Goal: Information Seeking & Learning: Learn about a topic

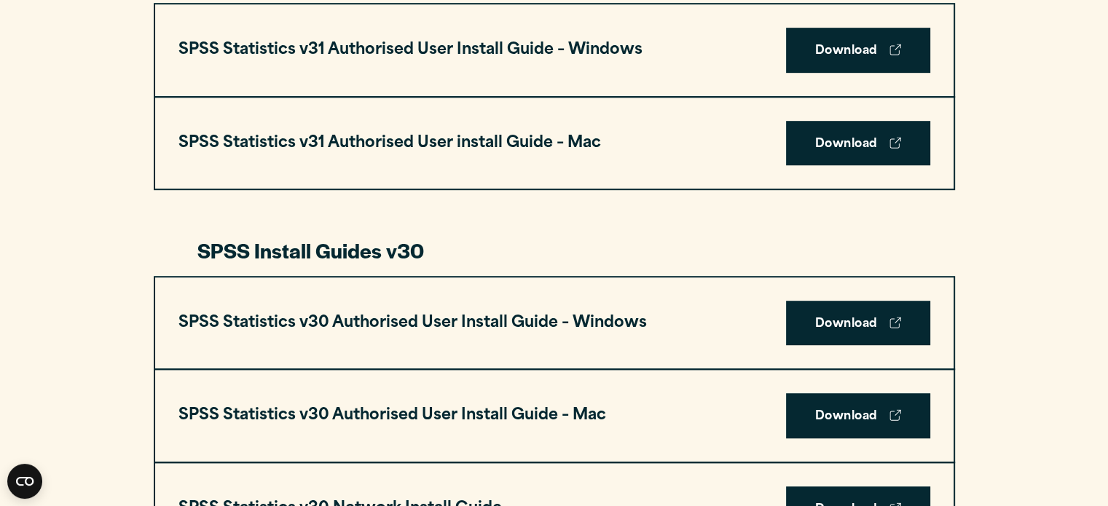
scroll to position [883, 0]
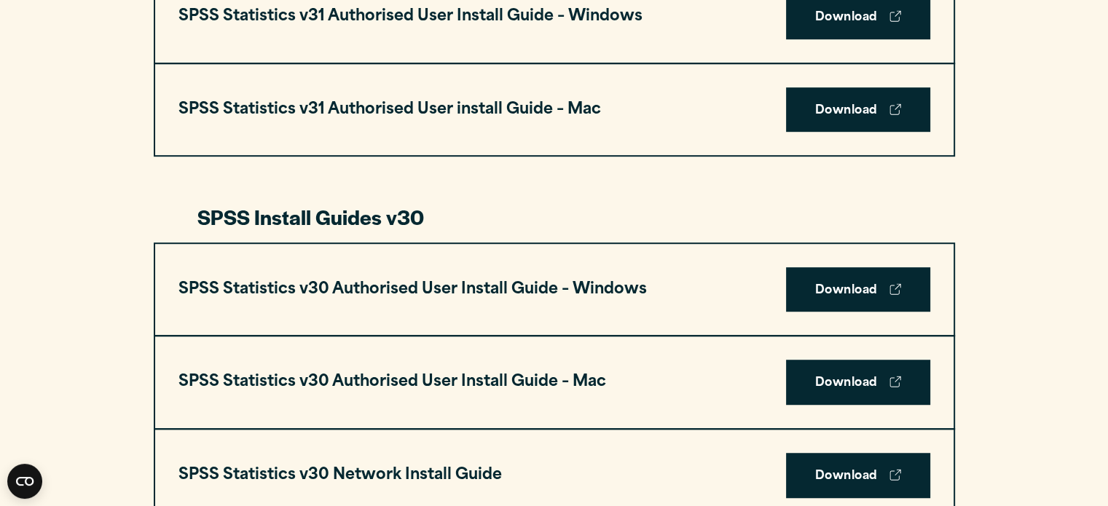
click at [587, 365] on div "SPSS Statistics v30 Authorised User Install Guide – Mac Download" at bounding box center [554, 383] width 799 height 92
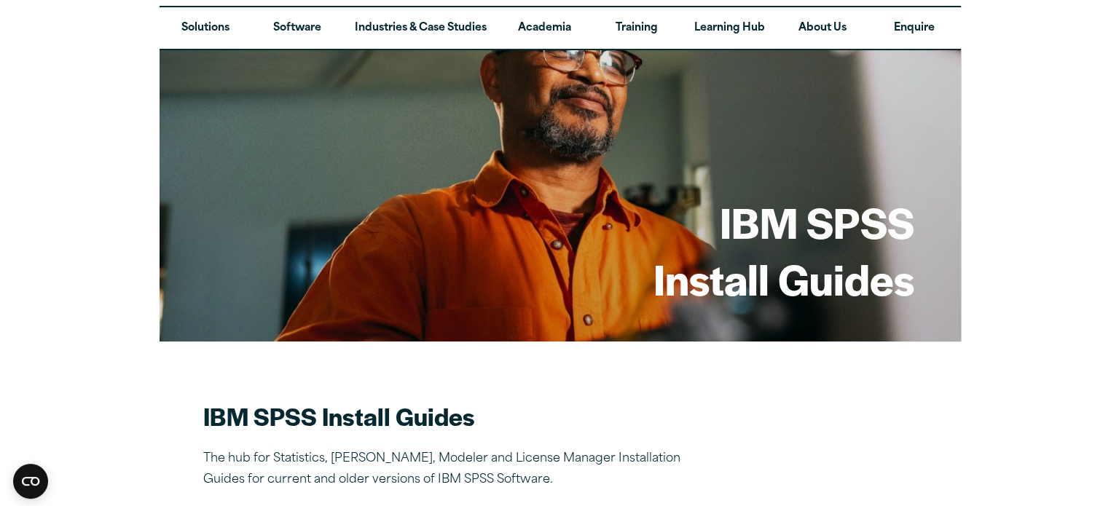
scroll to position [37, 0]
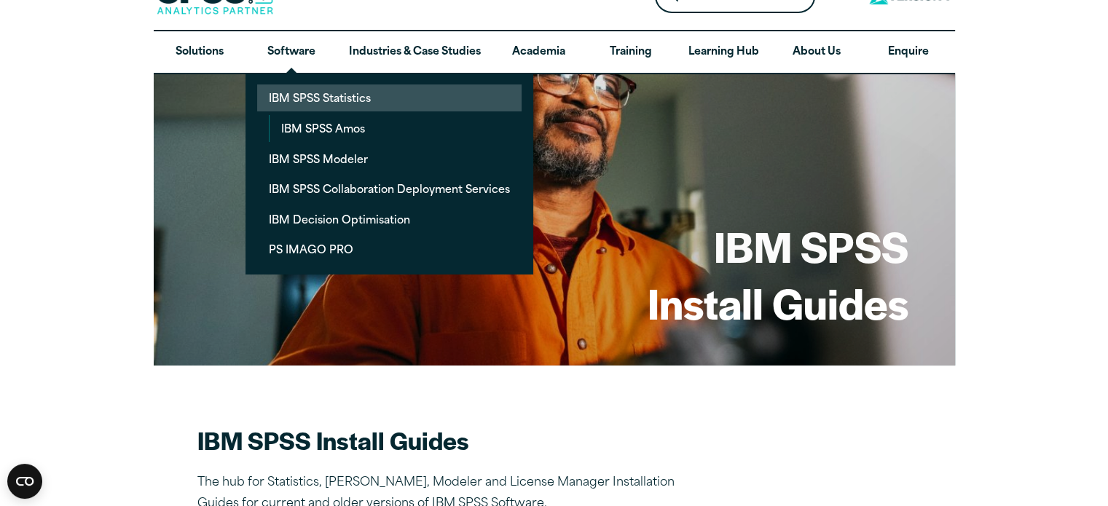
click at [354, 95] on link "IBM SPSS Statistics" at bounding box center [389, 98] width 265 height 27
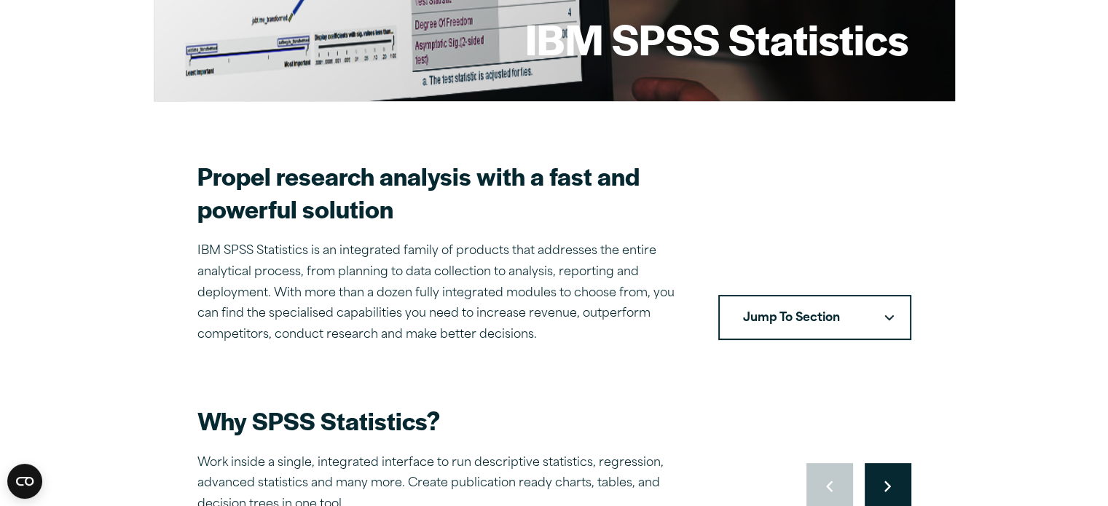
scroll to position [246, 0]
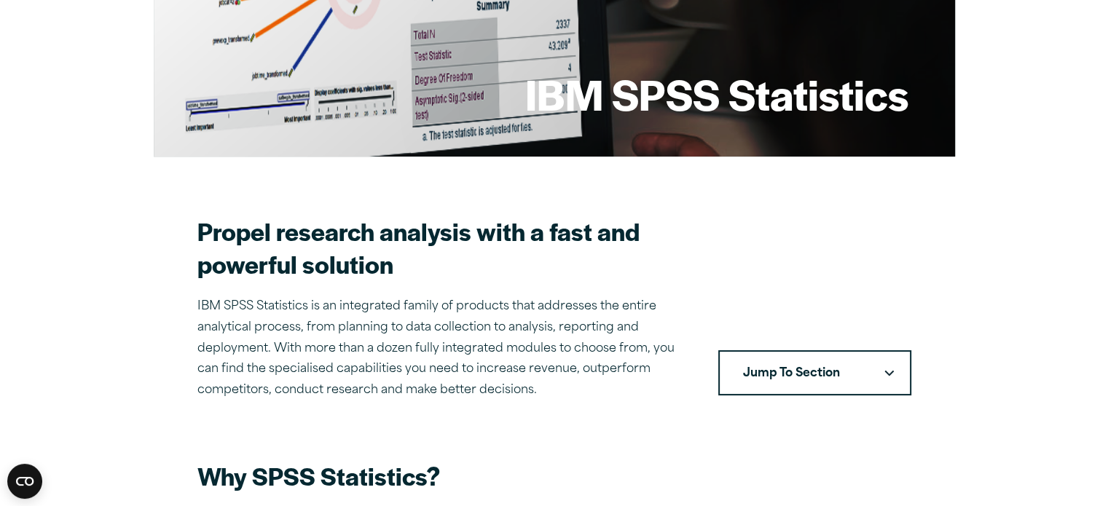
click at [857, 388] on button "Jump To Section" at bounding box center [815, 373] width 193 height 45
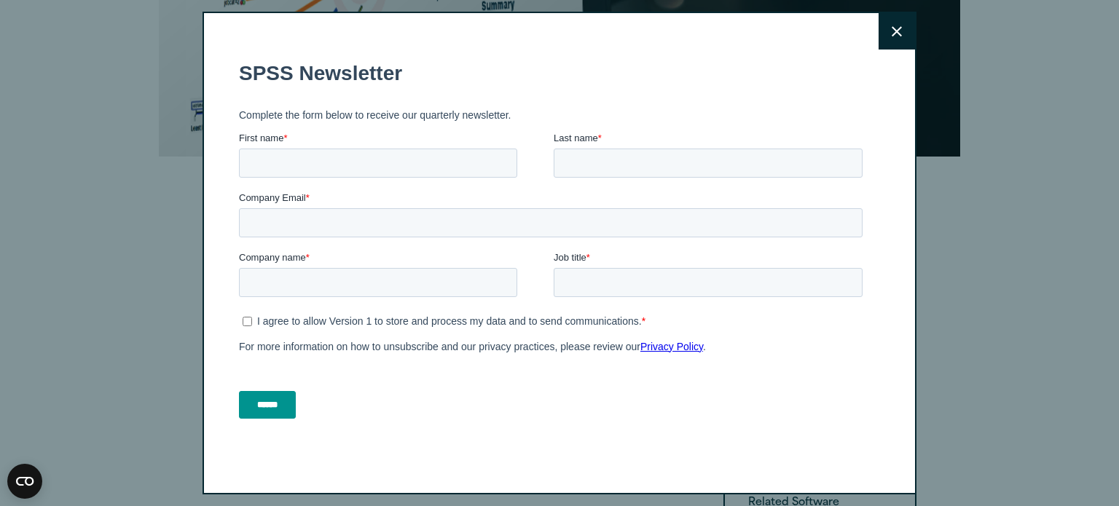
click at [879, 38] on button "Close" at bounding box center [897, 31] width 36 height 36
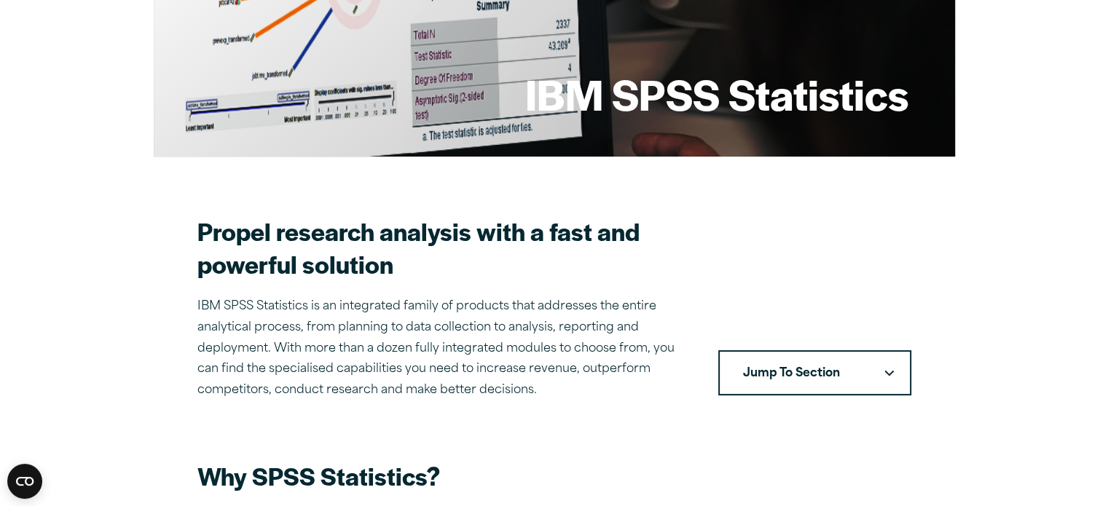
click at [815, 364] on button "Jump To Section" at bounding box center [815, 373] width 193 height 45
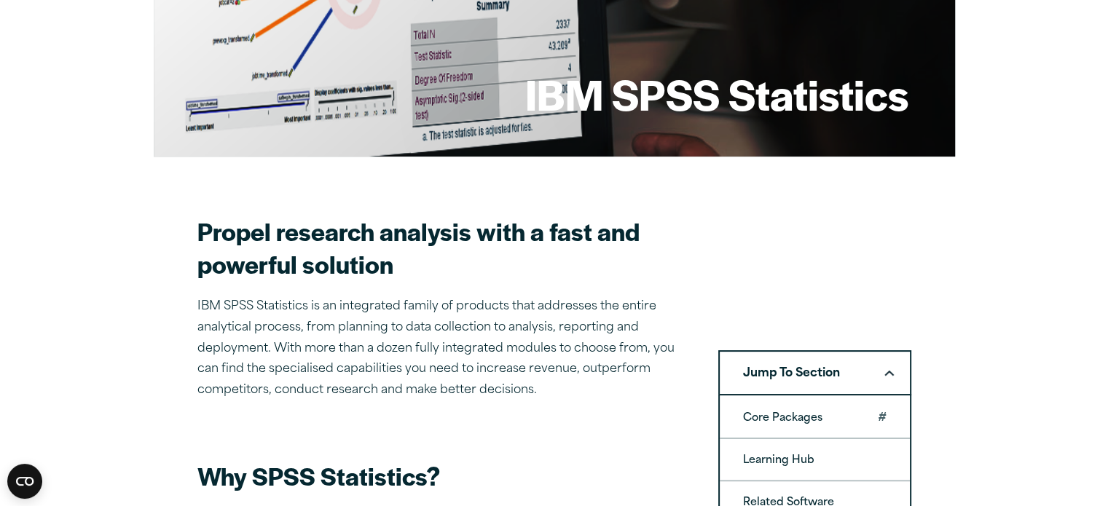
click at [823, 415] on link "Core Packages" at bounding box center [815, 417] width 190 height 41
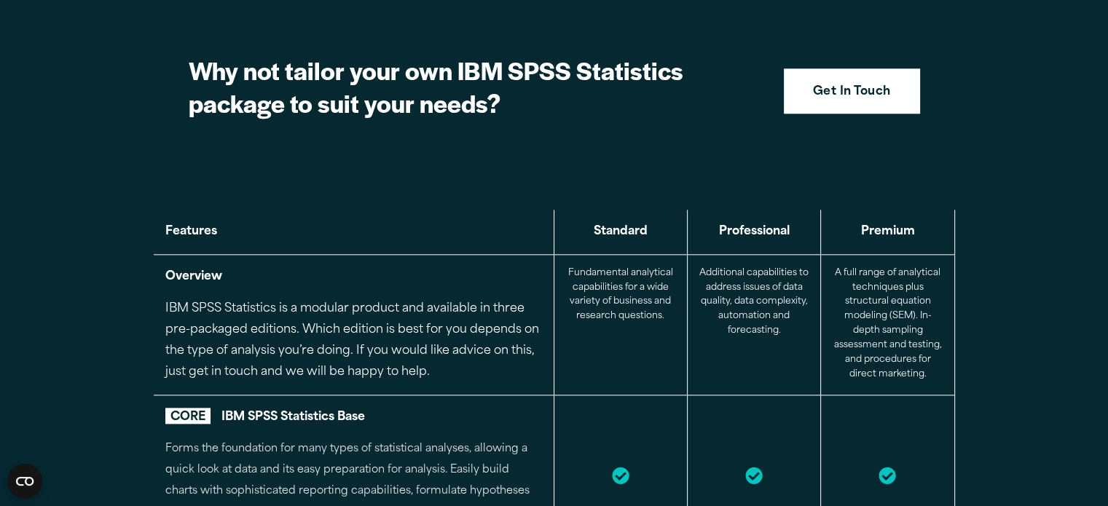
scroll to position [1557, 0]
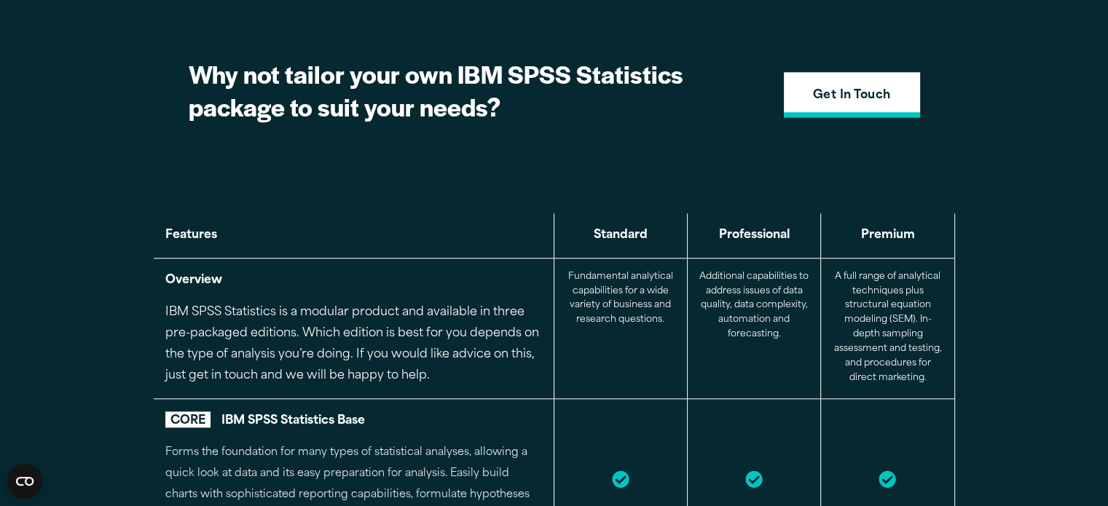
click at [827, 92] on strong "Get In Touch" at bounding box center [852, 96] width 78 height 19
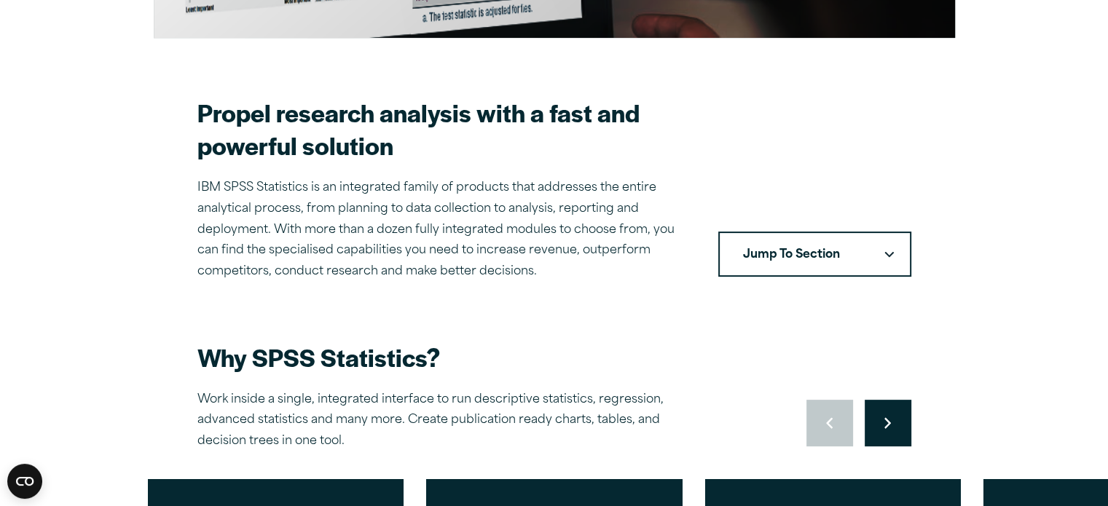
scroll to position [0, 0]
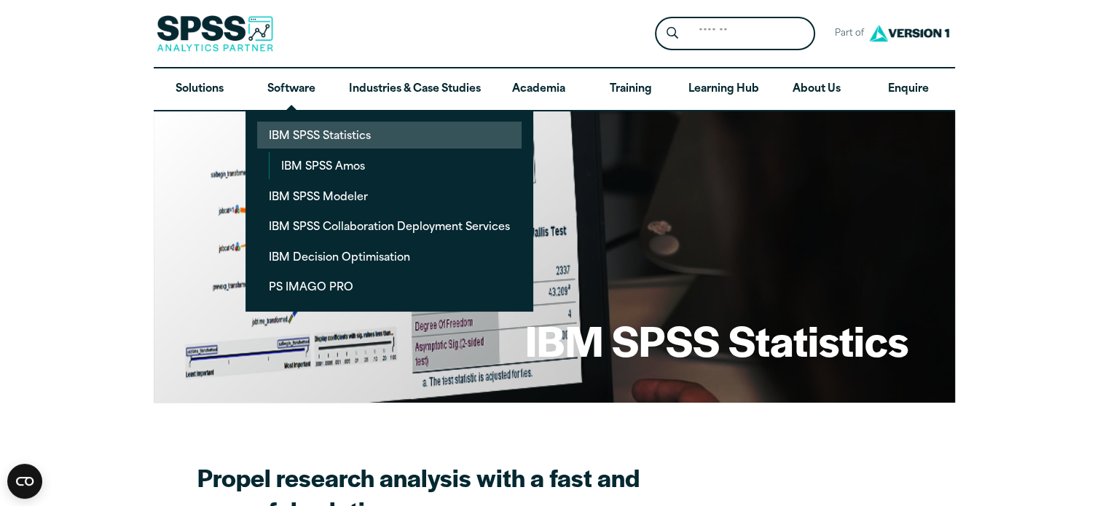
click at [326, 122] on link "IBM SPSS Statistics" at bounding box center [389, 135] width 265 height 27
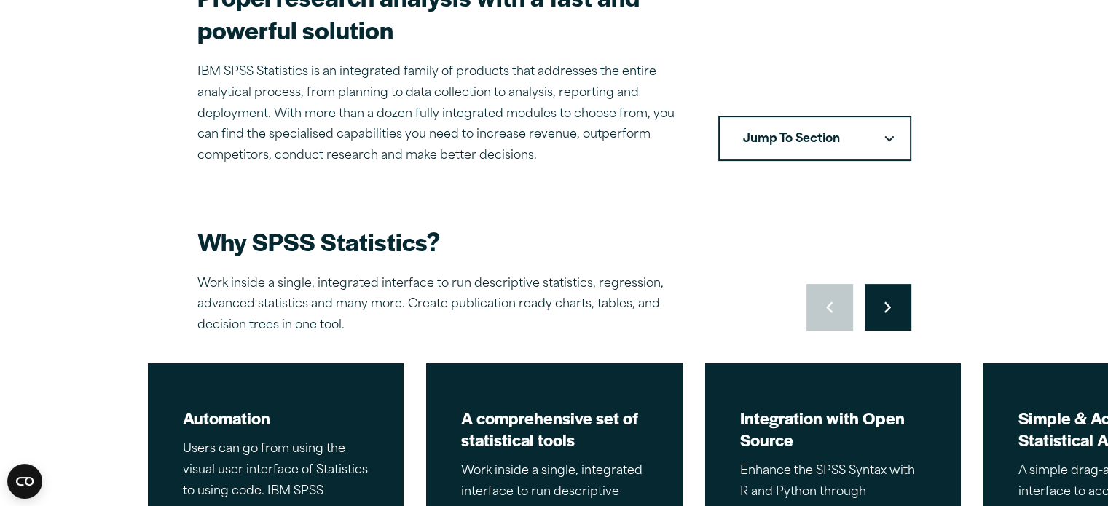
scroll to position [491, 0]
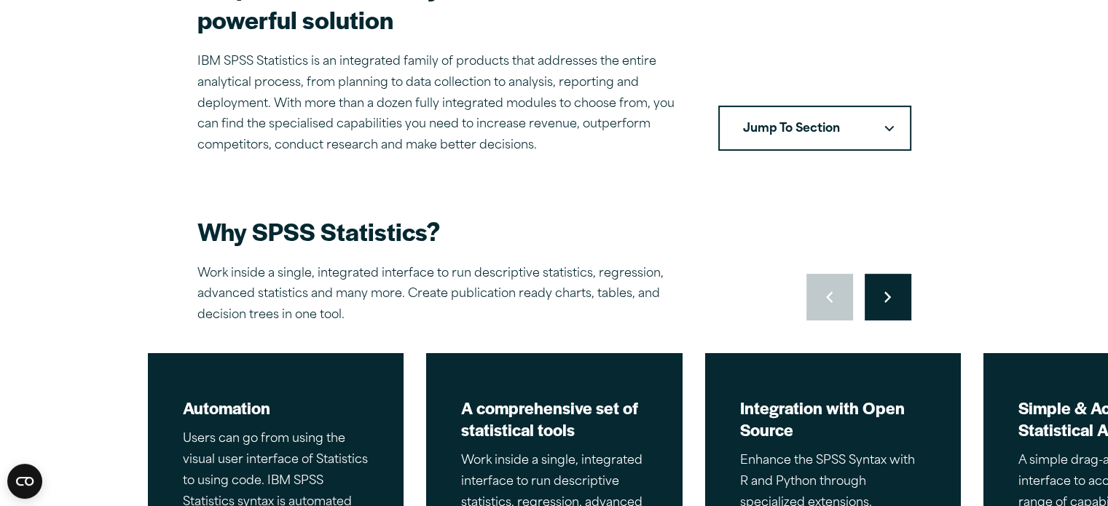
click at [888, 292] on icon "Right pointing chevron" at bounding box center [888, 297] width 7 height 12
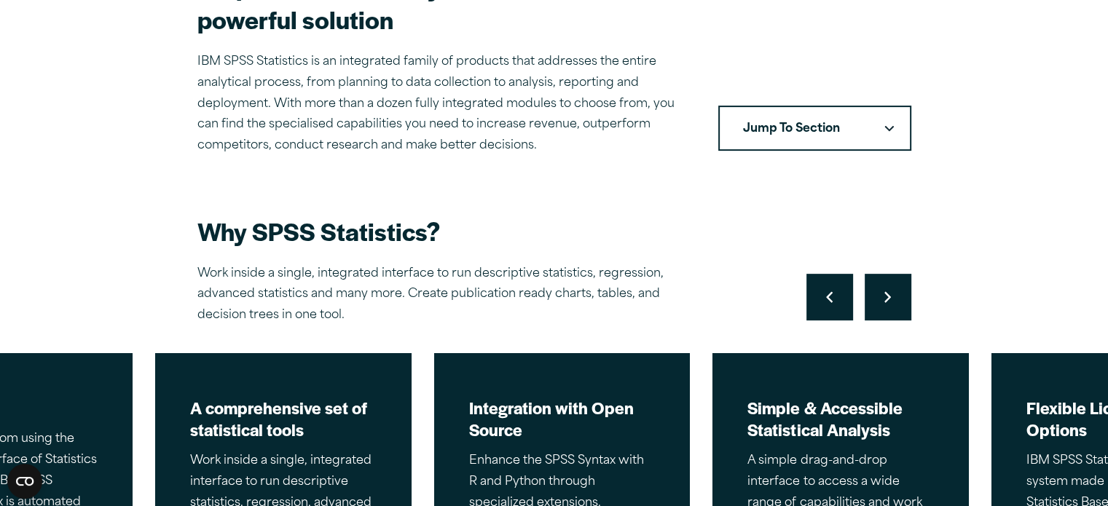
click at [888, 292] on icon "Right pointing chevron" at bounding box center [888, 297] width 7 height 12
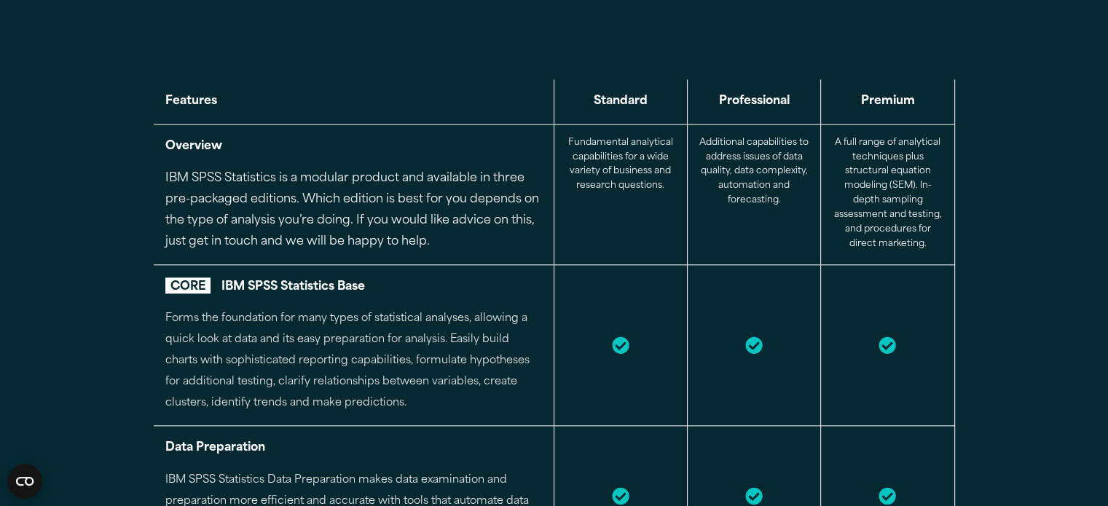
scroll to position [1692, 0]
